Goal: Navigation & Orientation: Understand site structure

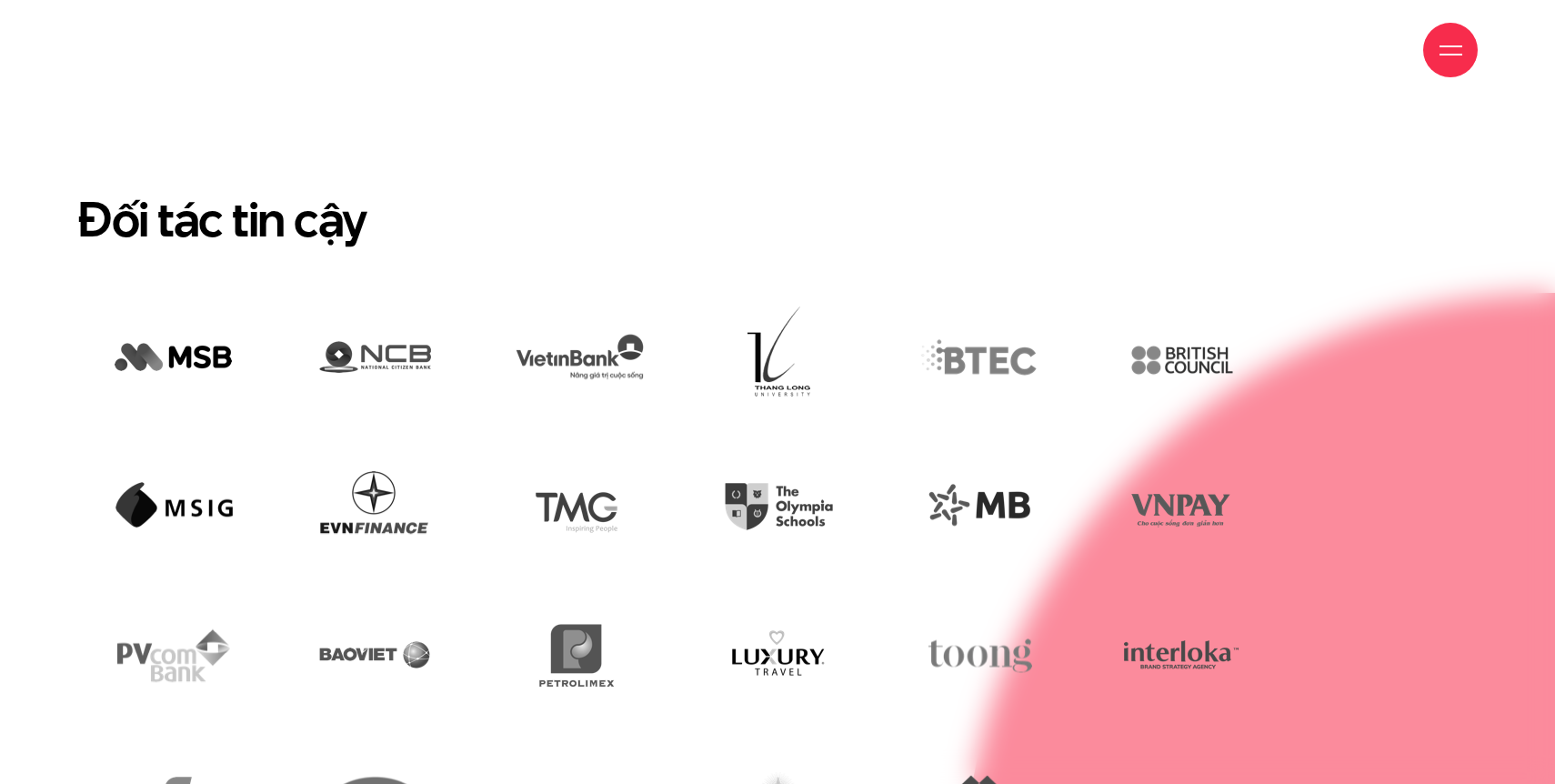
scroll to position [4426, 0]
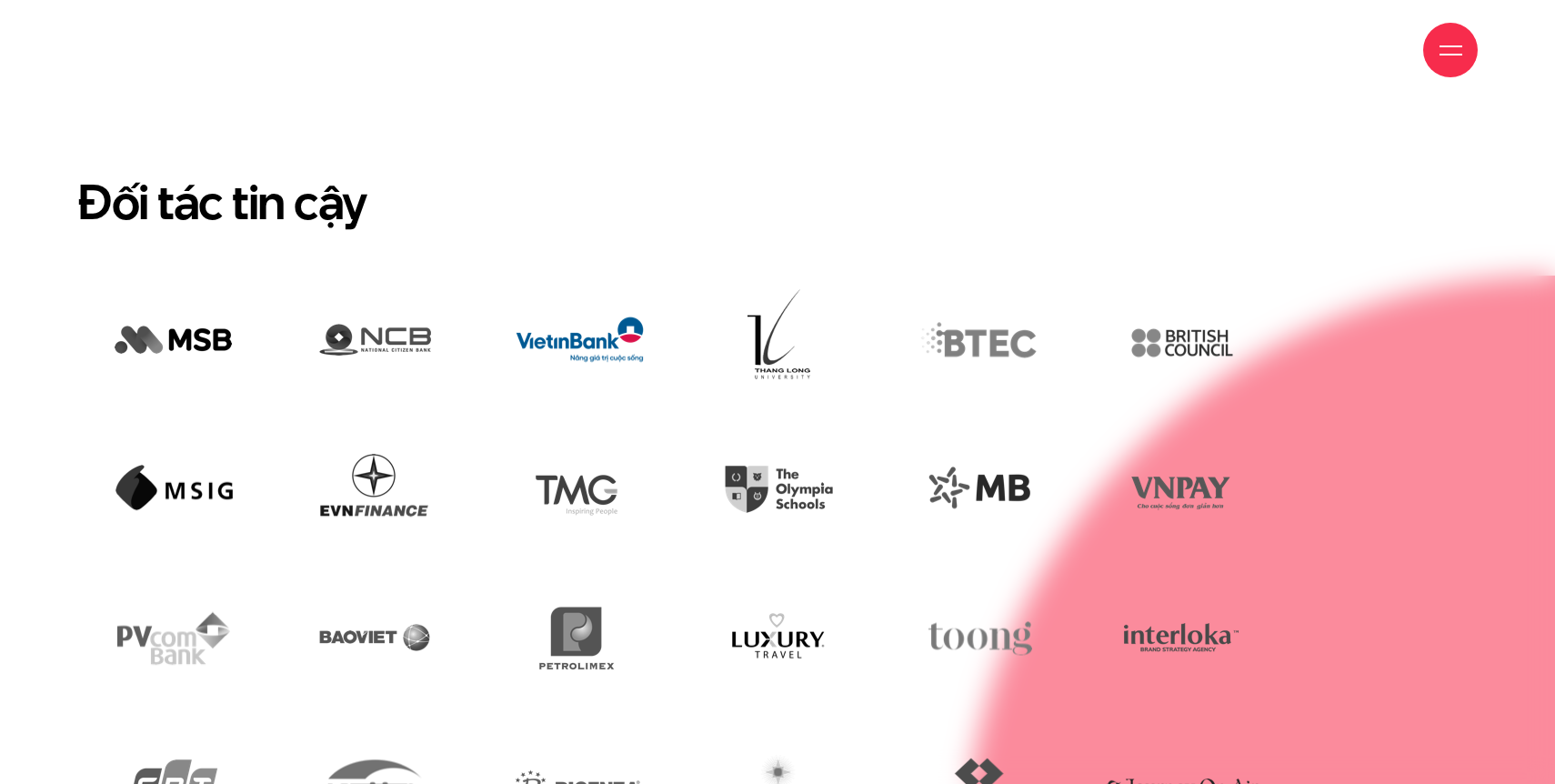
click at [600, 329] on img at bounding box center [577, 342] width 175 height 118
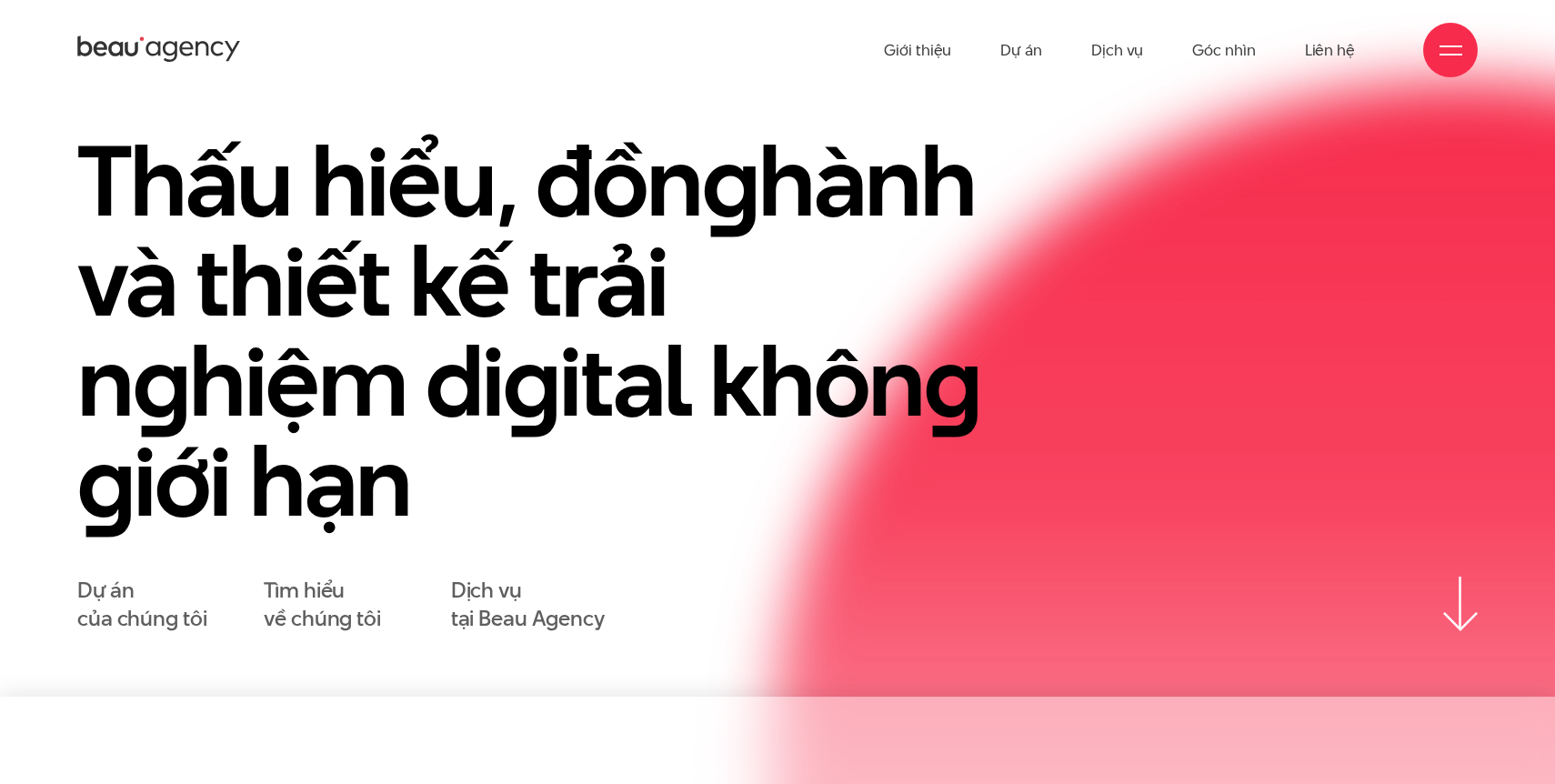
scroll to position [0, 0]
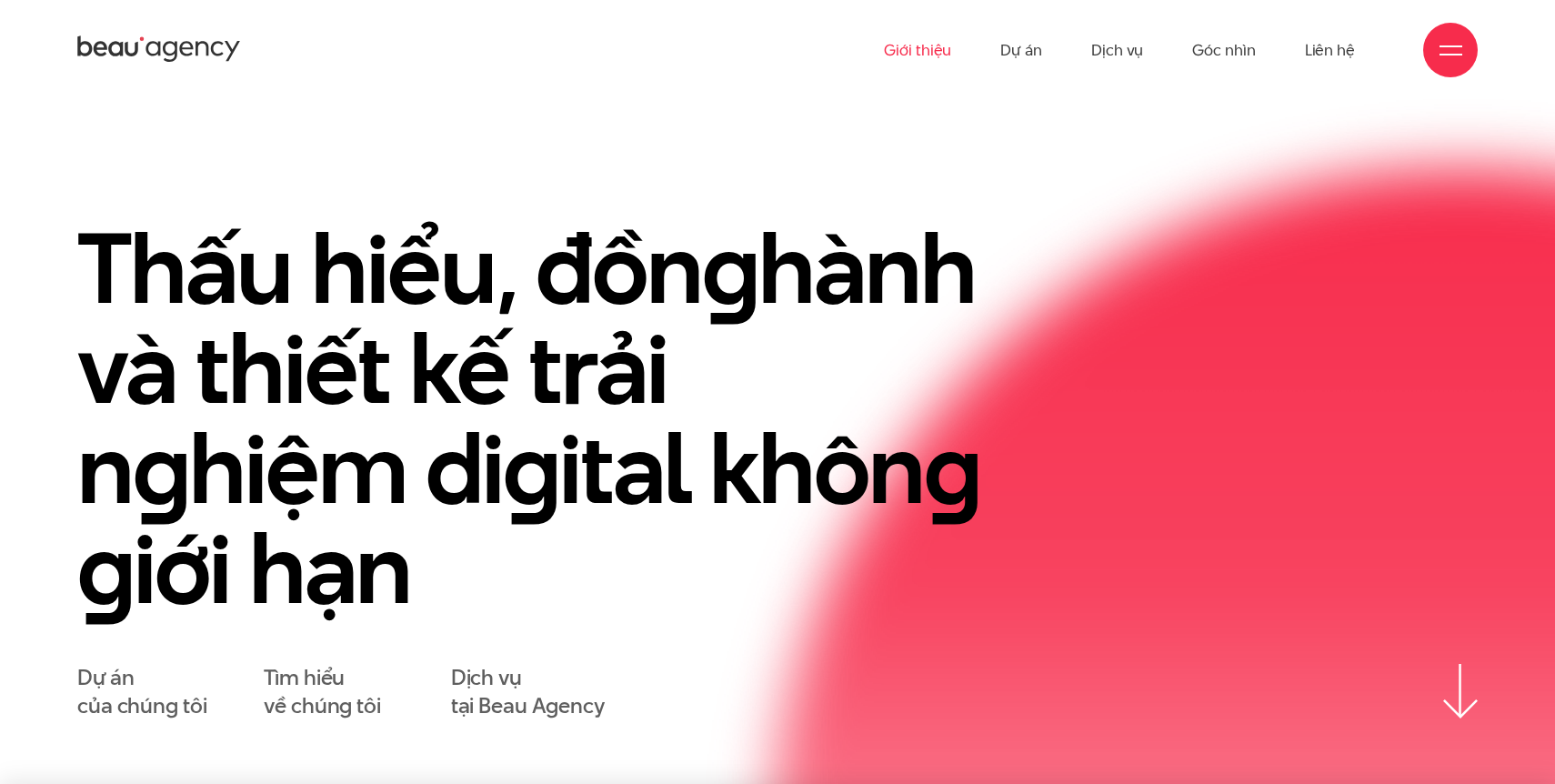
click at [935, 57] on link "Giới thiệu" at bounding box center [918, 50] width 68 height 100
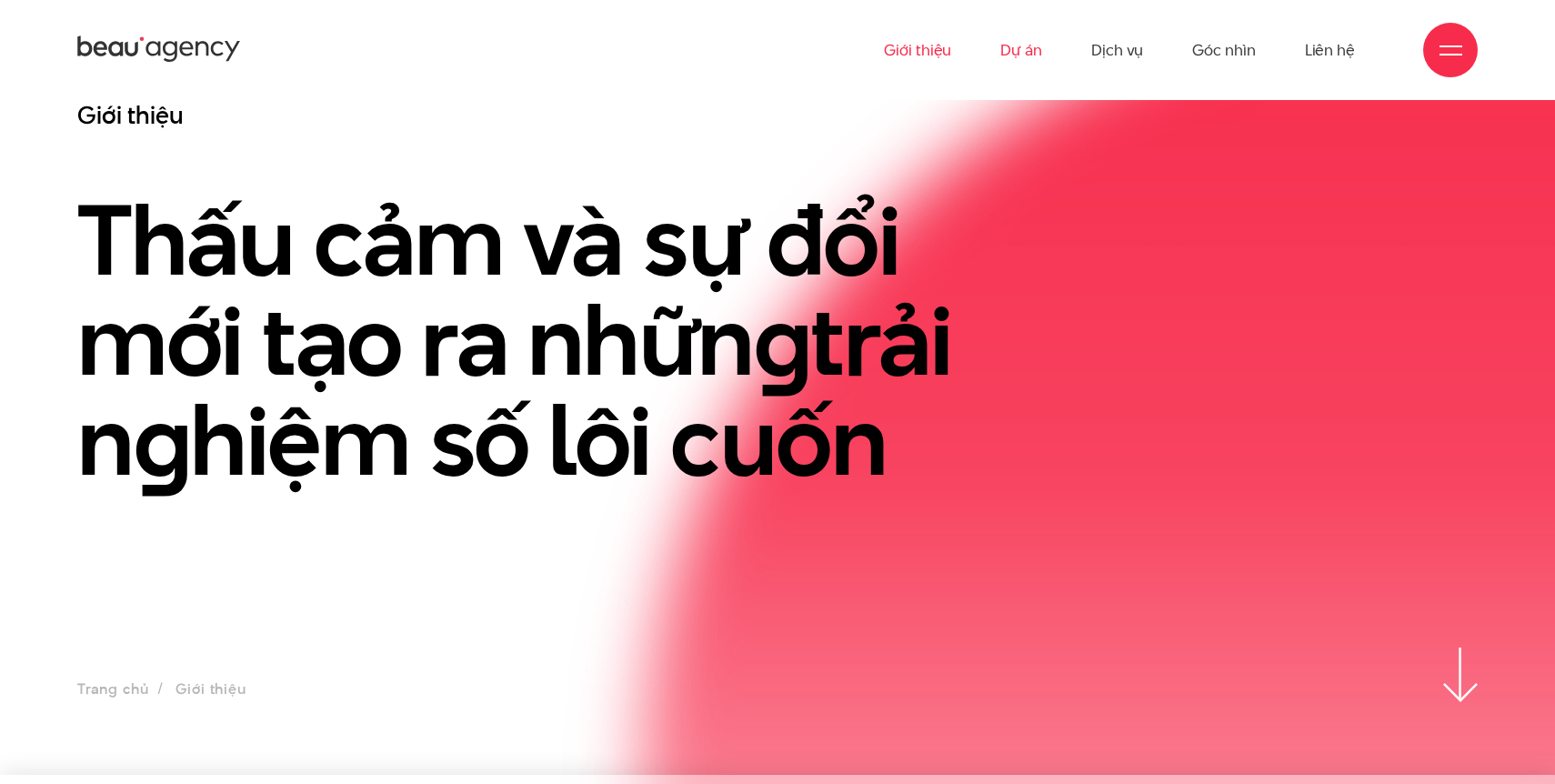
click at [1032, 49] on link "Dự án" at bounding box center [1021, 50] width 42 height 100
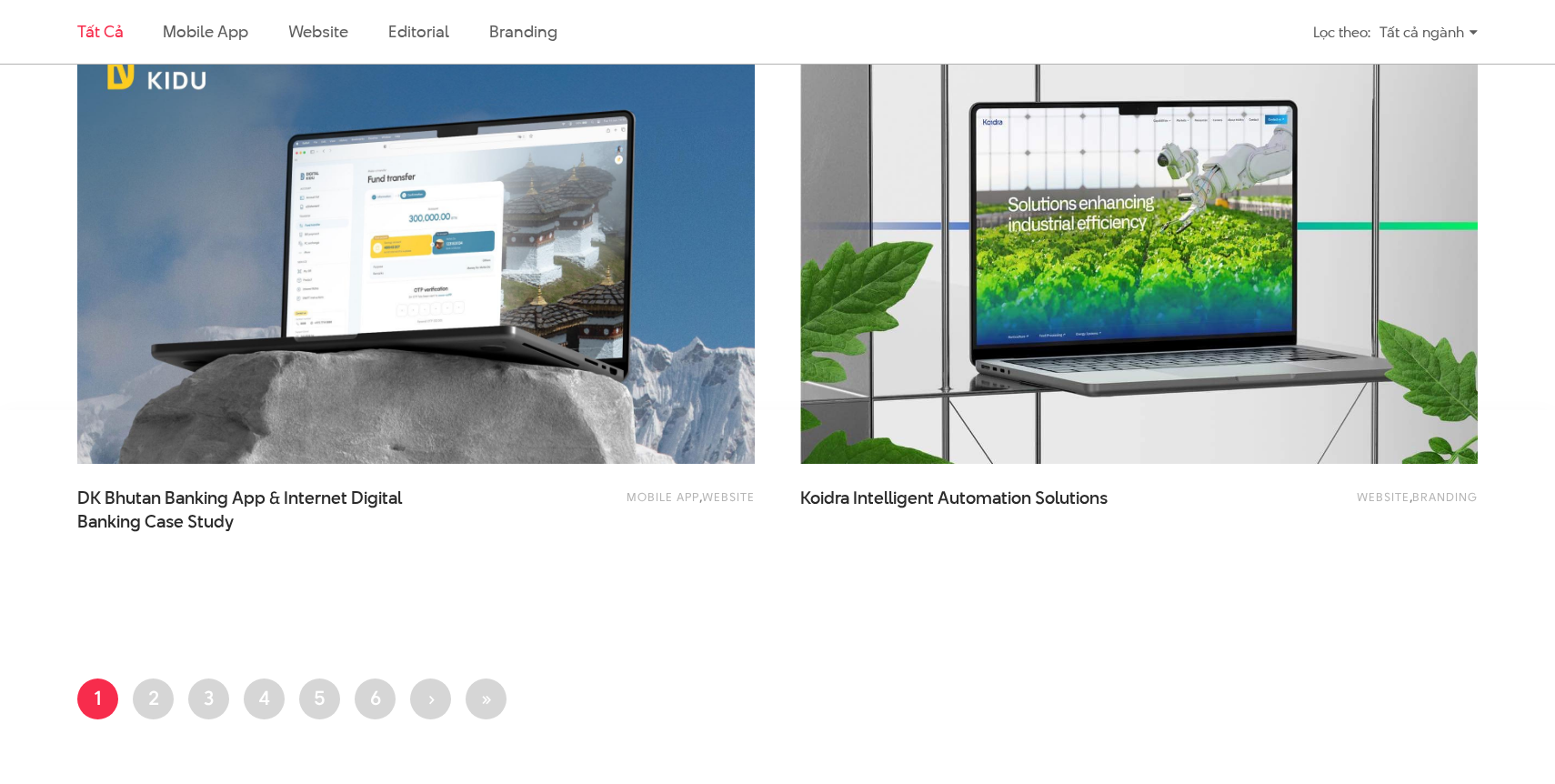
scroll to position [3854, 0]
